Goal: Information Seeking & Learning: Learn about a topic

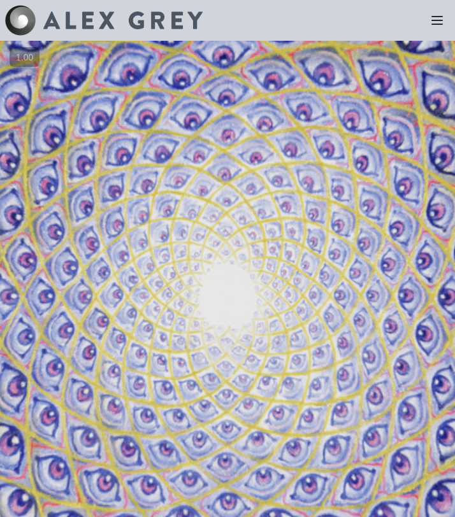
click at [432, 18] on icon at bounding box center [436, 20] width 15 height 15
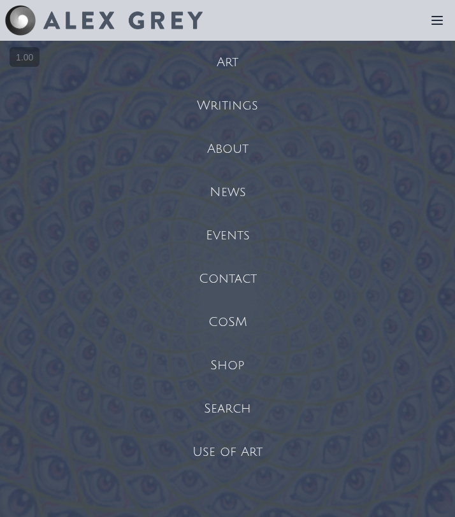
click at [256, 75] on div "Art" at bounding box center [227, 62] width 455 height 43
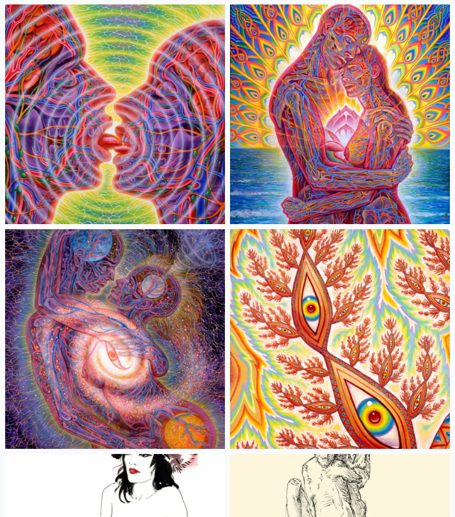
scroll to position [9359, 0]
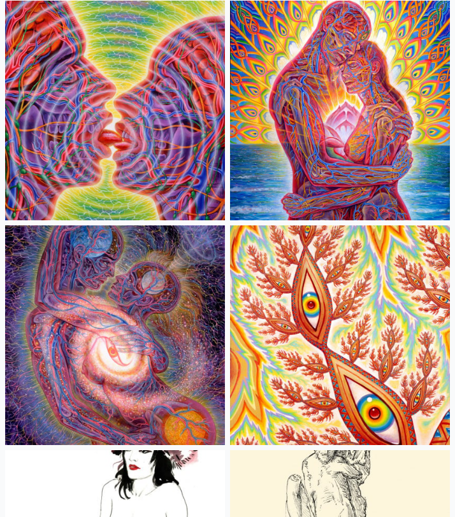
click at [150, 350] on img at bounding box center [115, 336] width 220 height 220
